Goal: Transaction & Acquisition: Purchase product/service

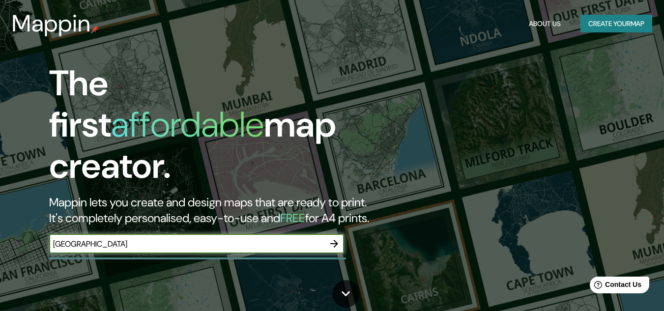
type input "[GEOGRAPHIC_DATA]"
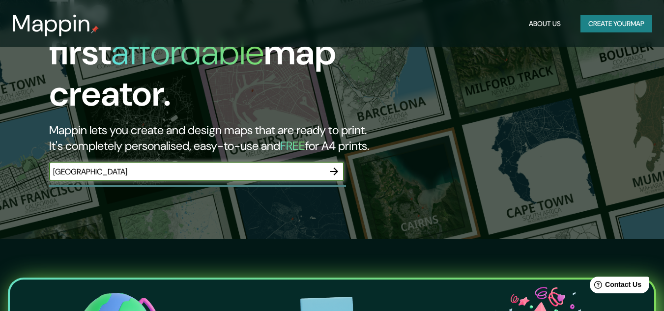
scroll to position [197, 0]
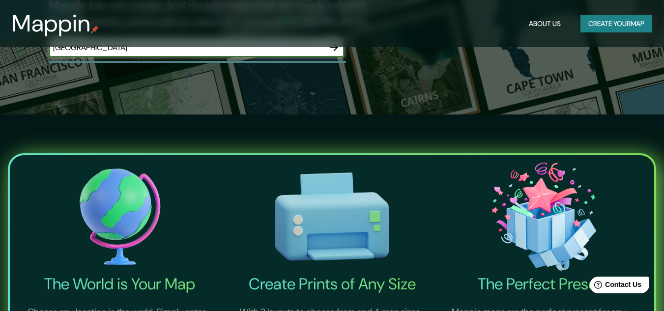
click at [610, 21] on button "Create your map" at bounding box center [616, 24] width 72 height 18
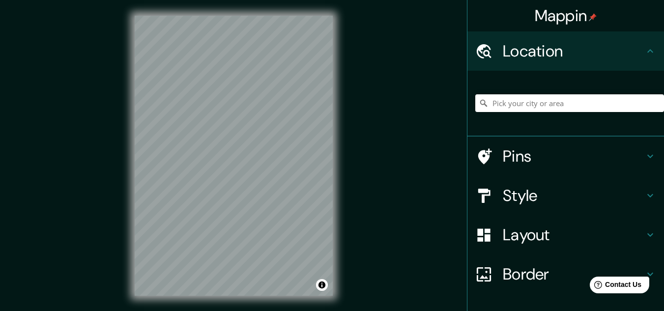
click at [644, 155] on icon at bounding box center [650, 156] width 12 height 12
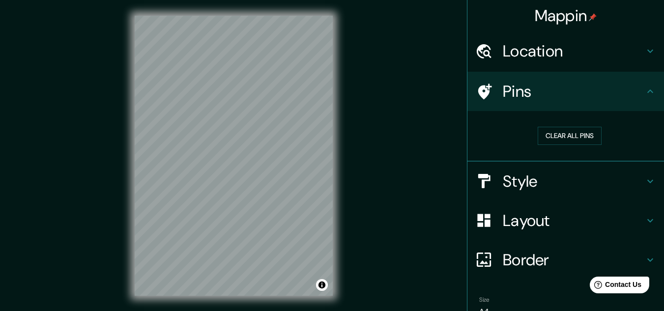
click at [644, 92] on icon at bounding box center [650, 92] width 12 height 12
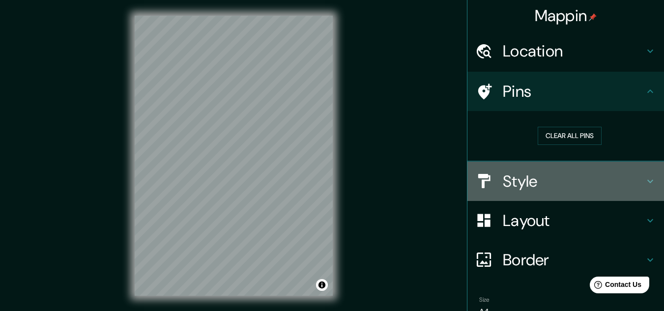
click at [644, 184] on icon at bounding box center [650, 181] width 12 height 12
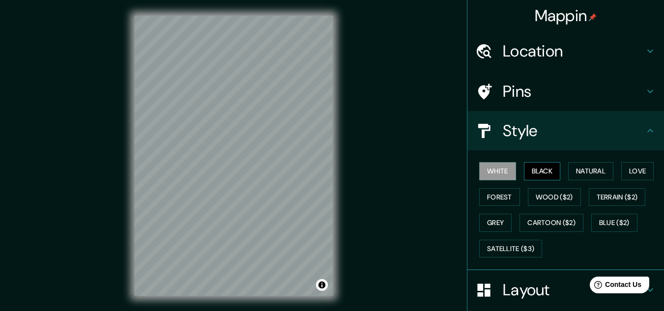
click at [528, 170] on button "Black" at bounding box center [542, 171] width 37 height 18
click at [574, 169] on button "Natural" at bounding box center [590, 171] width 45 height 18
click at [340, 202] on div "© Mapbox © OpenStreetMap Improve this map" at bounding box center [234, 156] width 230 height 312
